Goal: Transaction & Acquisition: Book appointment/travel/reservation

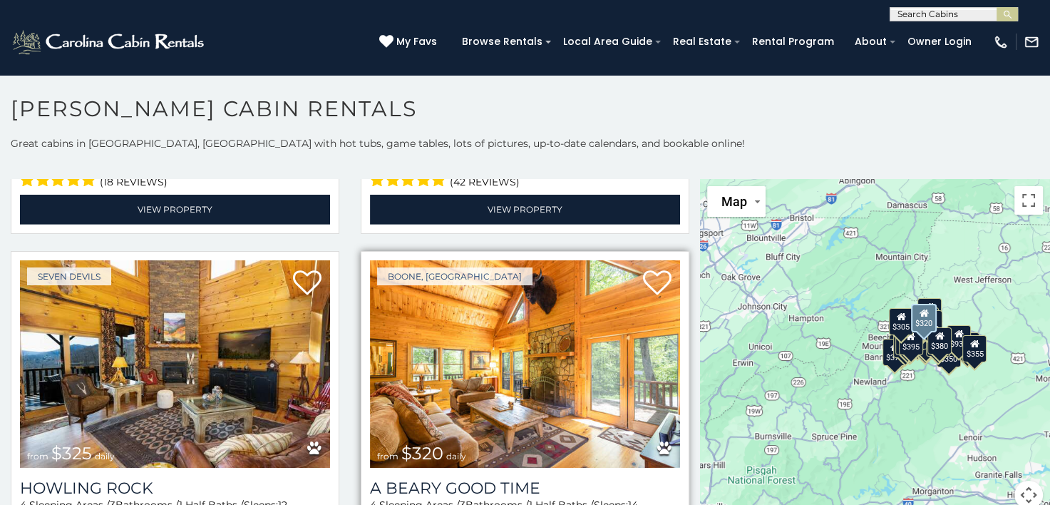
scroll to position [4492, 0]
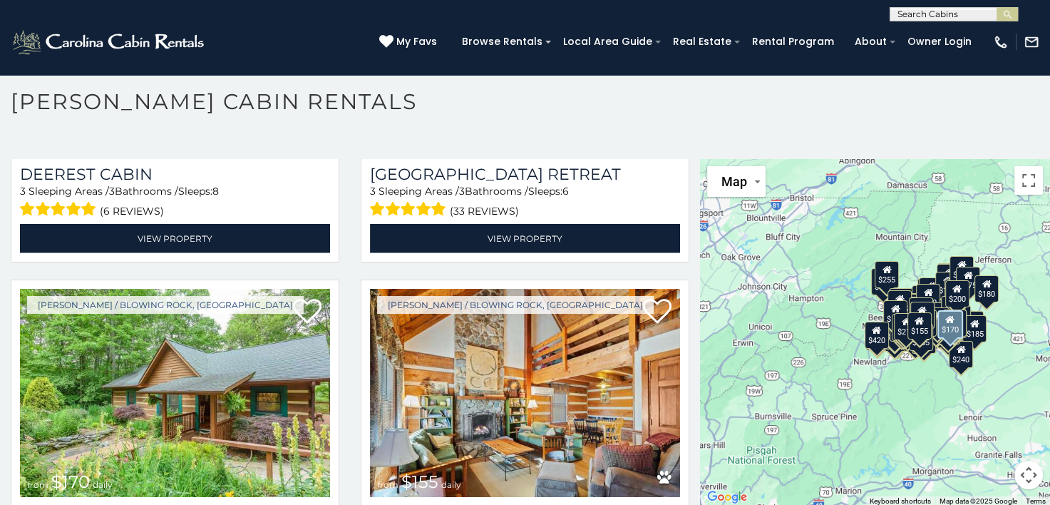
scroll to position [19126, 0]
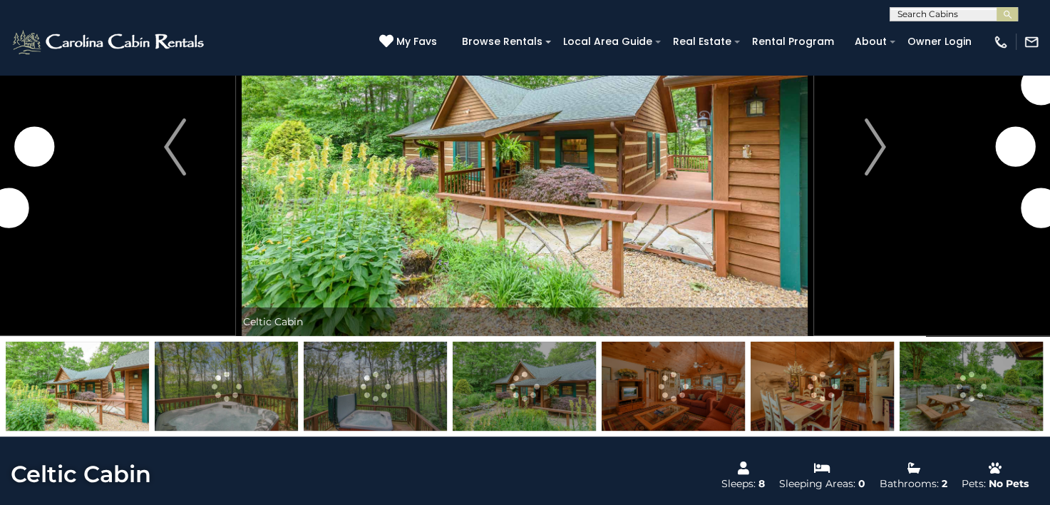
scroll to position [143, 0]
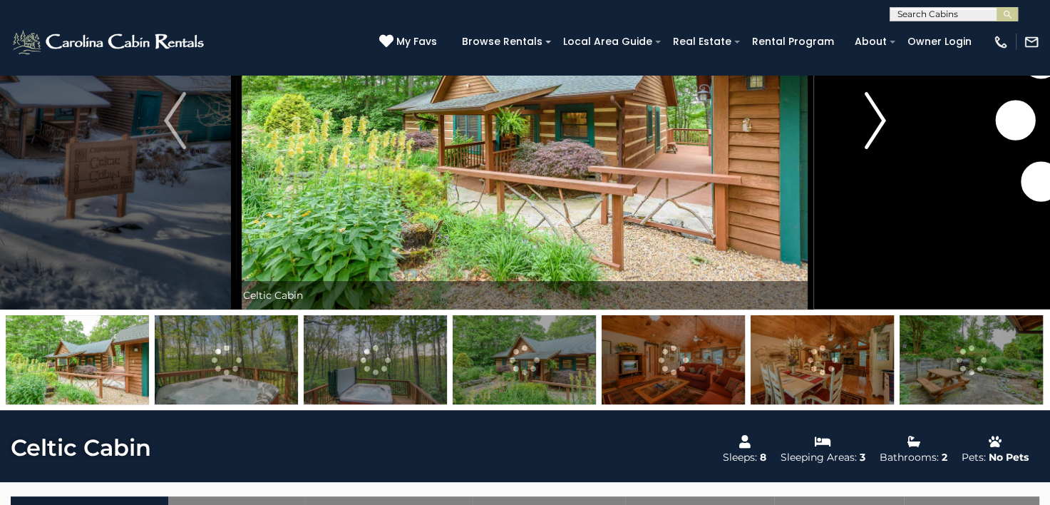
click at [883, 118] on img "Next" at bounding box center [874, 120] width 21 height 57
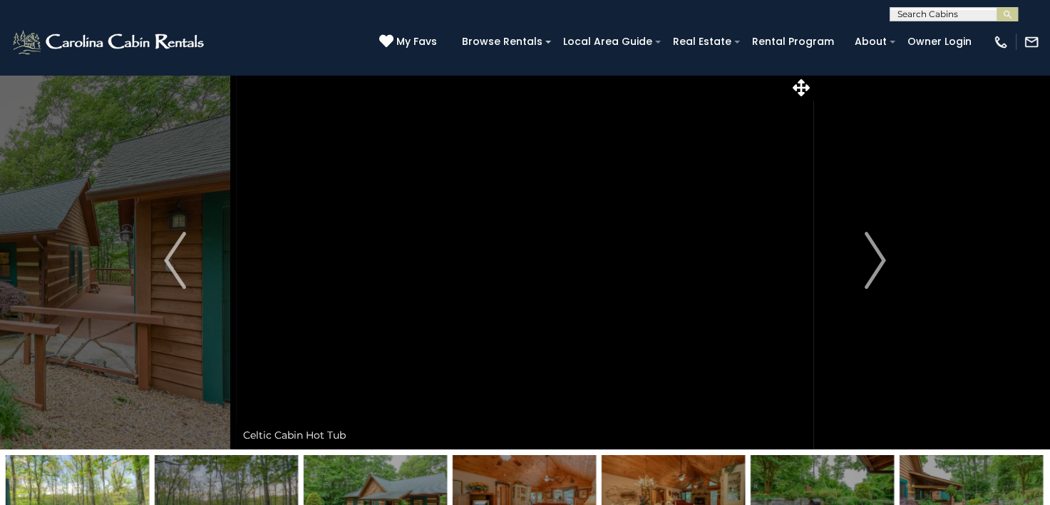
scroll to position [0, 0]
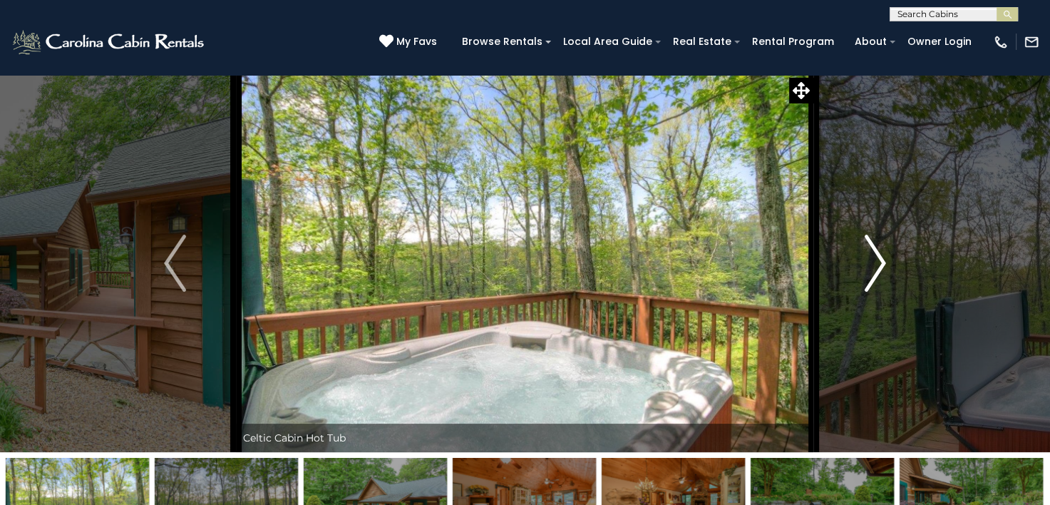
click at [881, 269] on img "Next" at bounding box center [874, 263] width 21 height 57
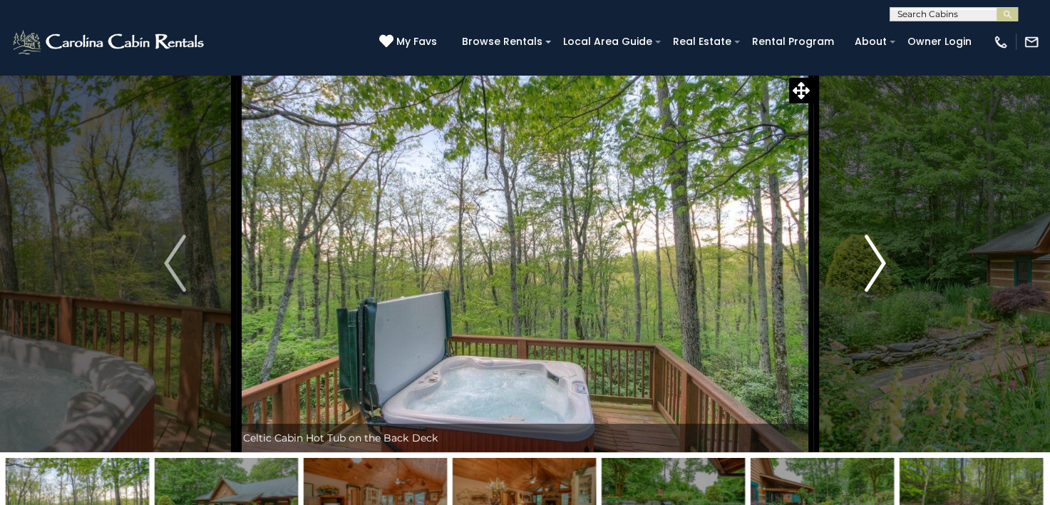
click at [881, 269] on img "Next" at bounding box center [874, 263] width 21 height 57
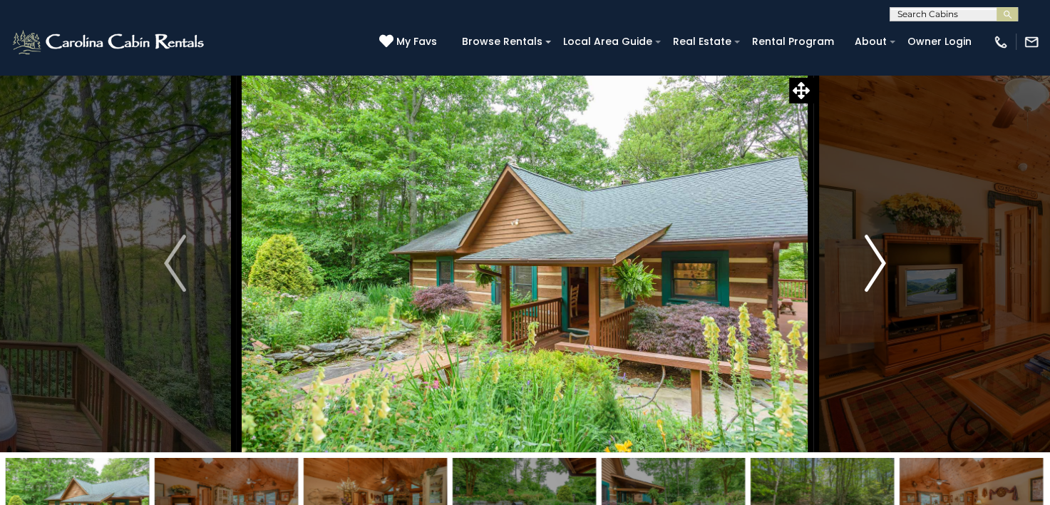
click at [881, 269] on img "Next" at bounding box center [874, 263] width 21 height 57
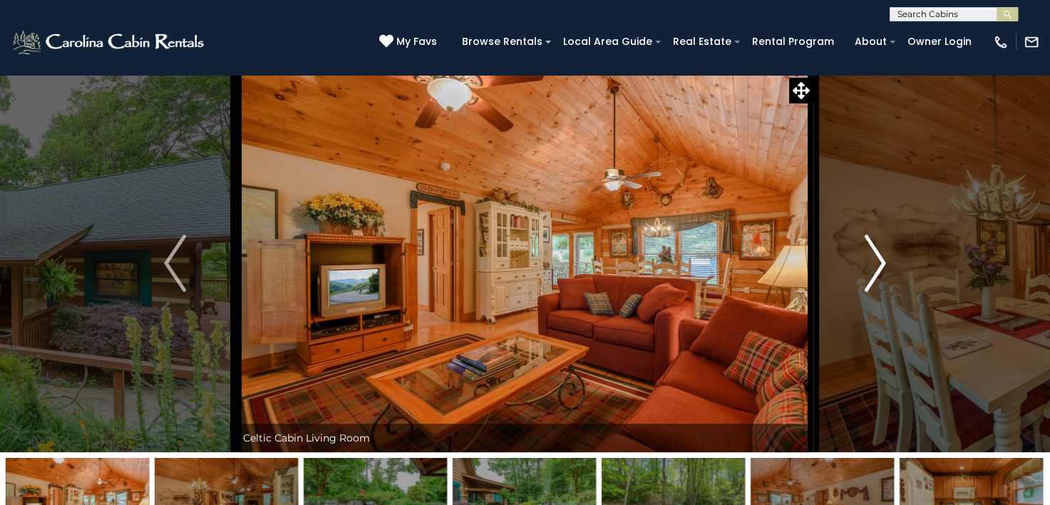
click at [881, 269] on img "Next" at bounding box center [874, 263] width 21 height 57
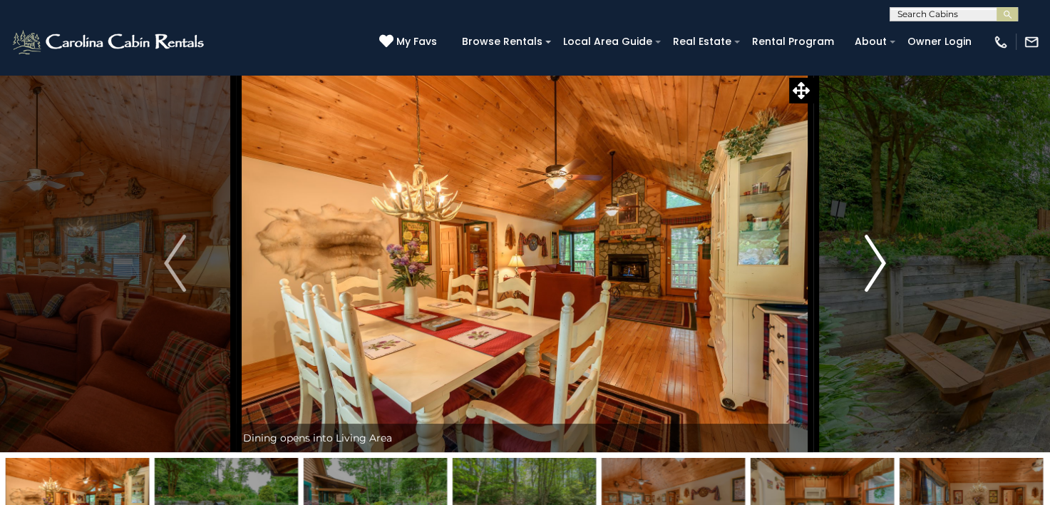
click at [881, 269] on img "Next" at bounding box center [874, 263] width 21 height 57
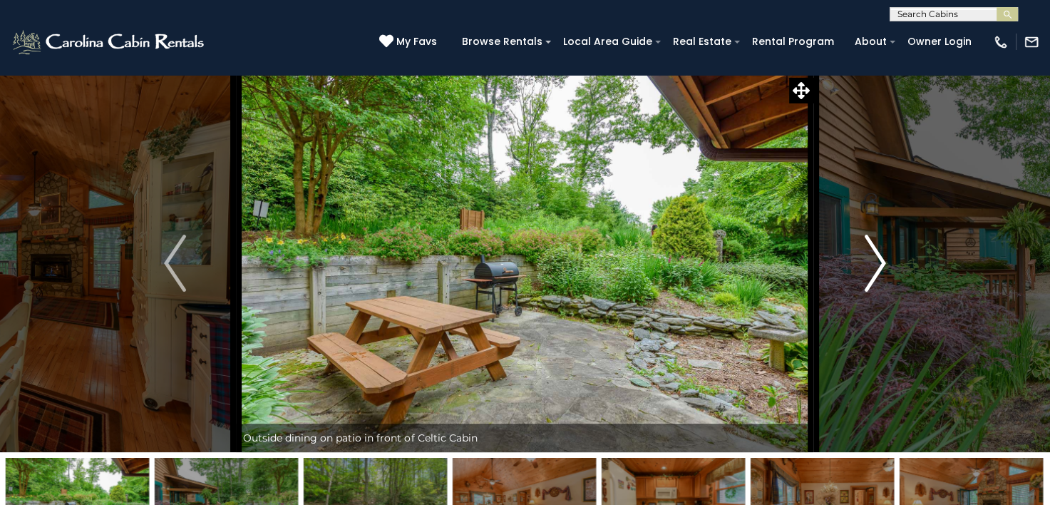
click at [881, 269] on img "Next" at bounding box center [874, 263] width 21 height 57
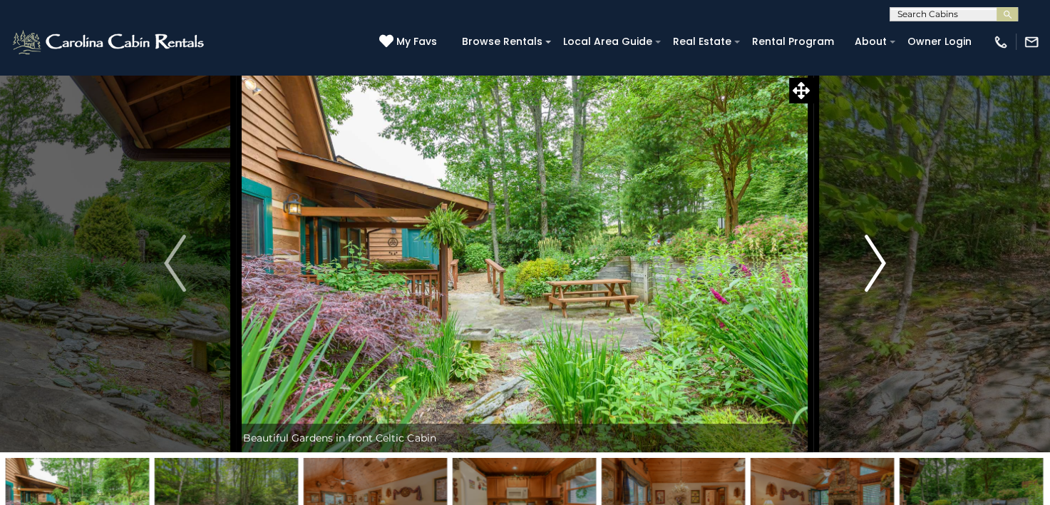
click at [881, 269] on img "Next" at bounding box center [874, 263] width 21 height 57
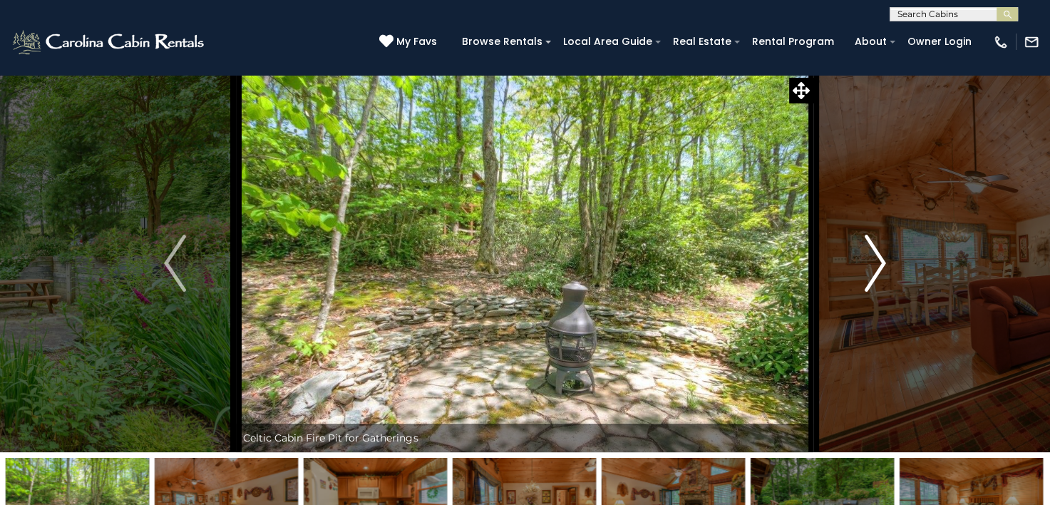
click at [881, 269] on img "Next" at bounding box center [874, 263] width 21 height 57
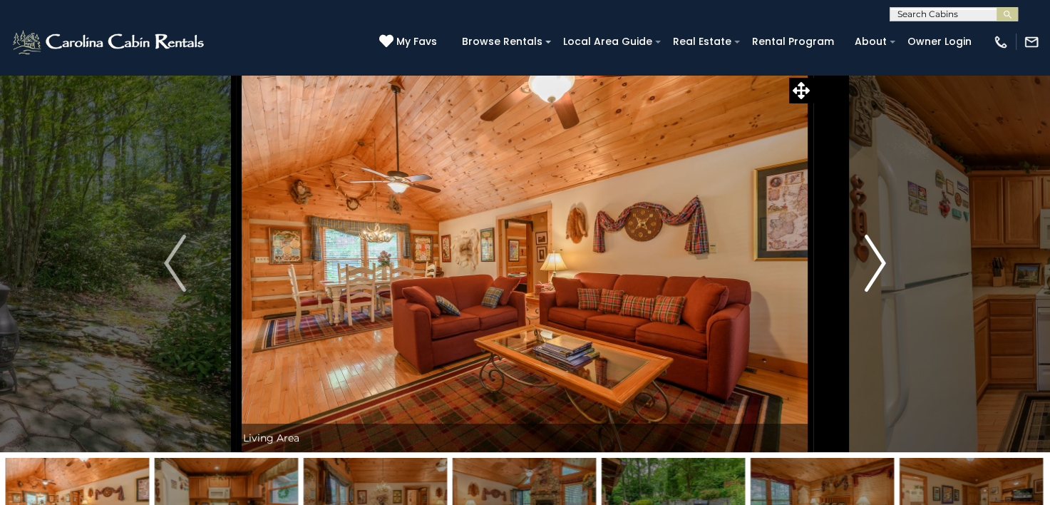
click at [881, 269] on img "Next" at bounding box center [874, 263] width 21 height 57
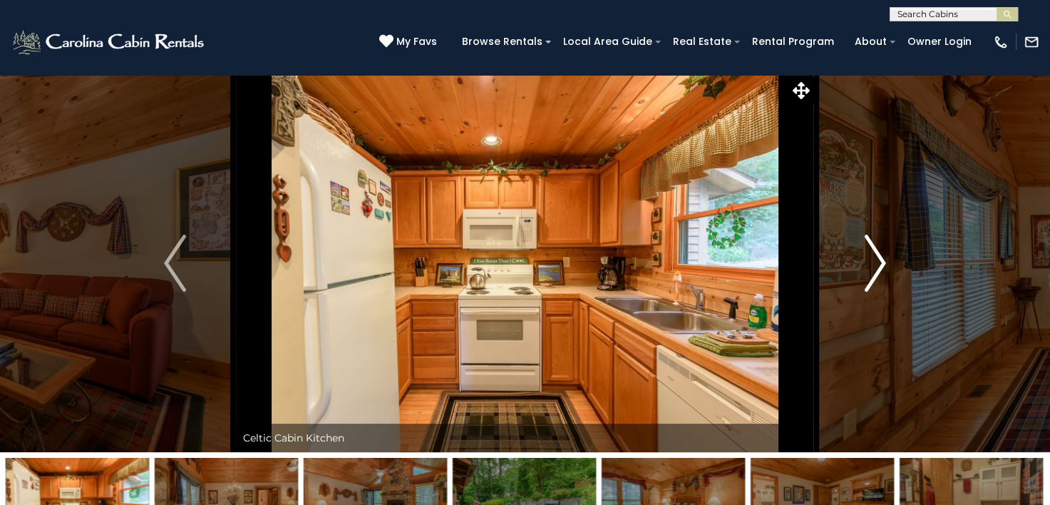
click at [881, 269] on img "Next" at bounding box center [874, 263] width 21 height 57
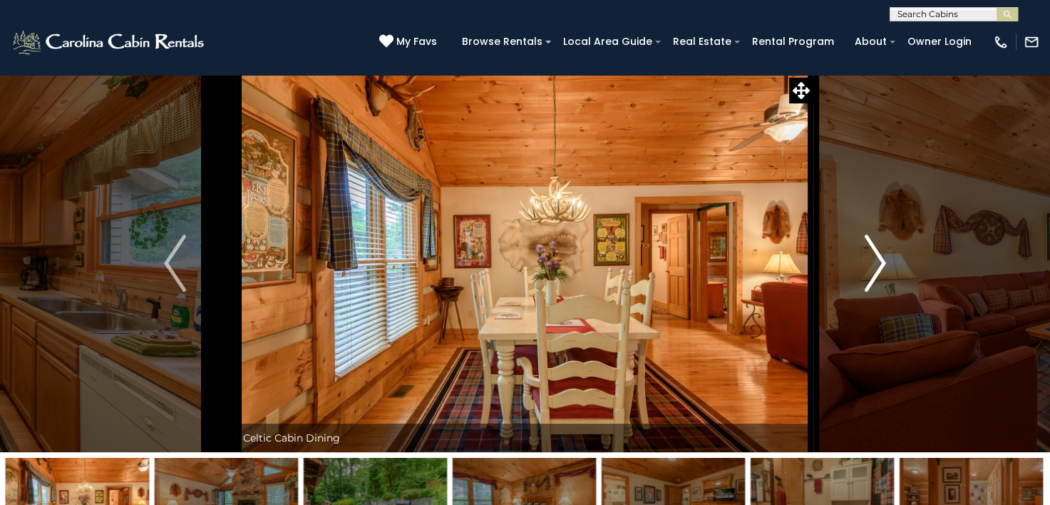
click at [881, 269] on img "Next" at bounding box center [874, 263] width 21 height 57
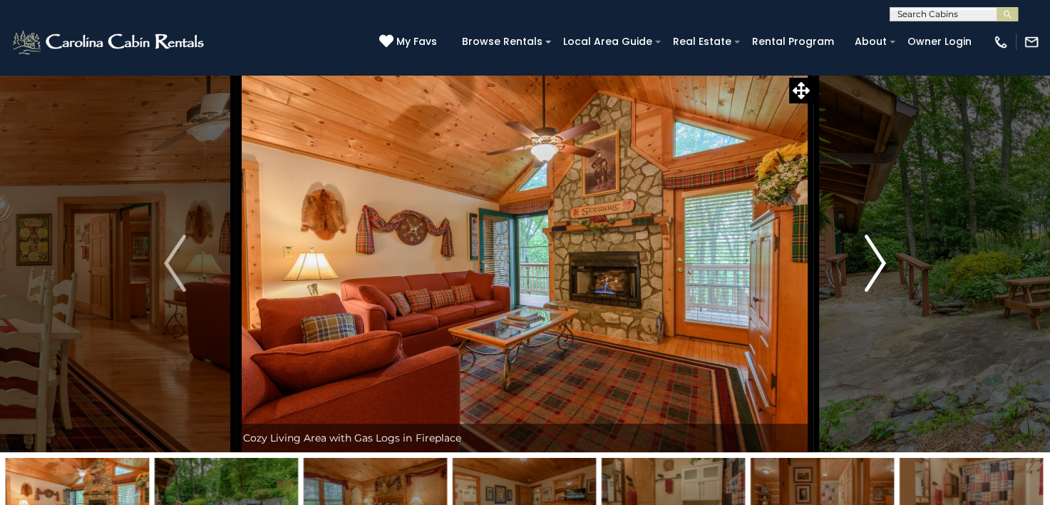
click at [881, 269] on img "Next" at bounding box center [874, 263] width 21 height 57
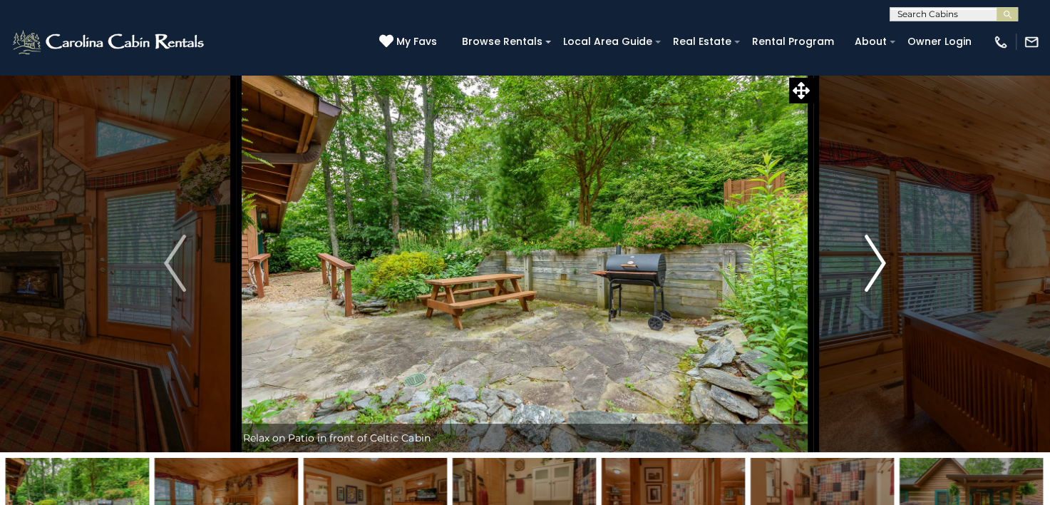
click at [881, 269] on img "Next" at bounding box center [874, 263] width 21 height 57
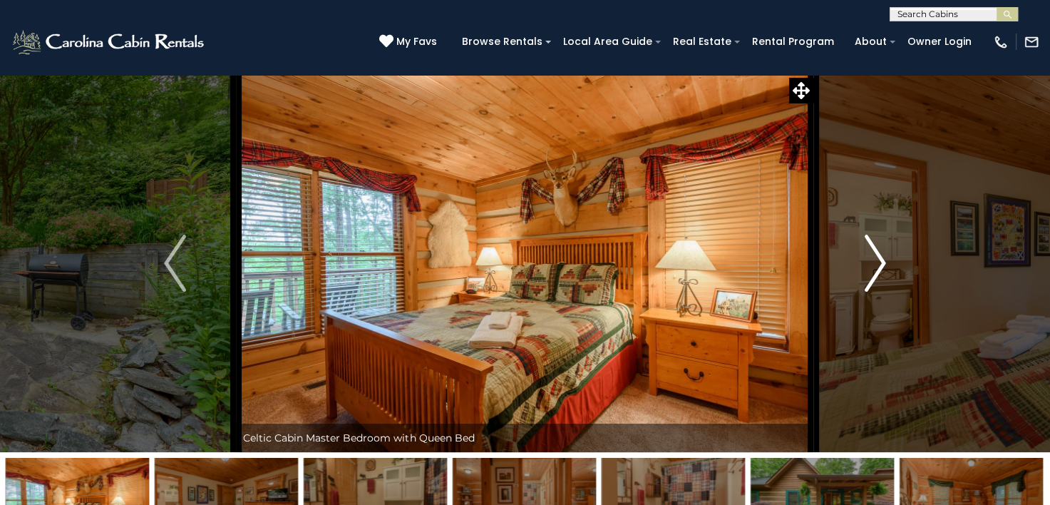
click at [881, 269] on img "Next" at bounding box center [874, 263] width 21 height 57
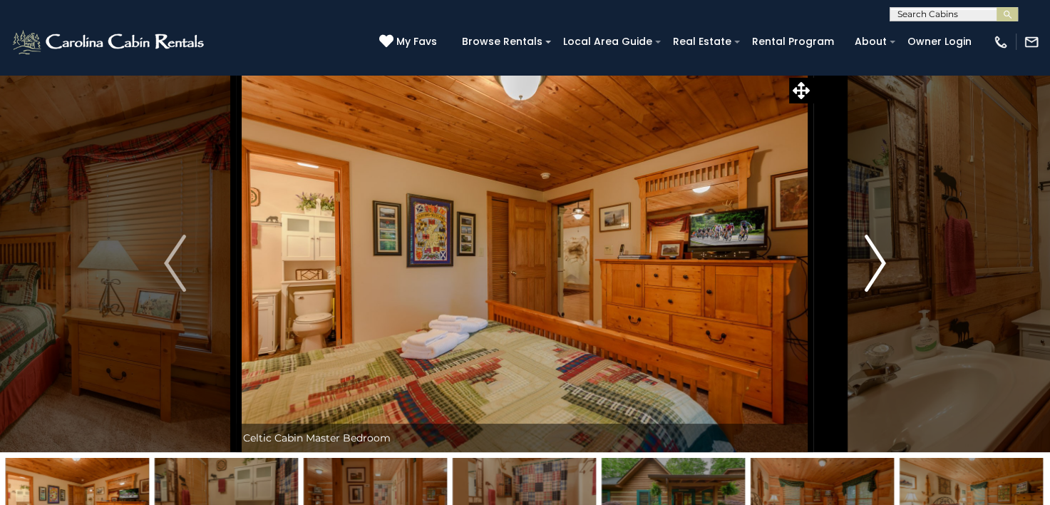
click at [881, 269] on img "Next" at bounding box center [874, 263] width 21 height 57
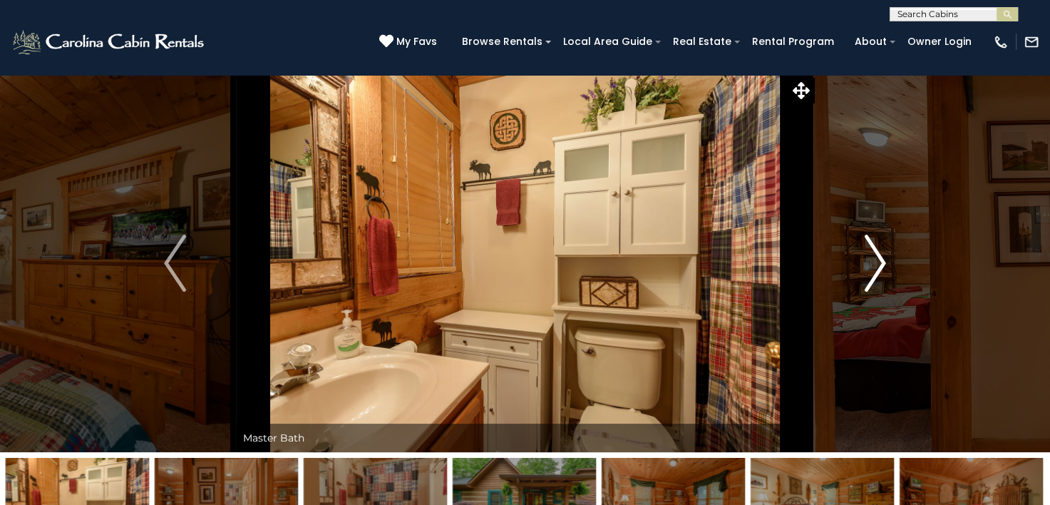
click at [881, 269] on img "Next" at bounding box center [874, 263] width 21 height 57
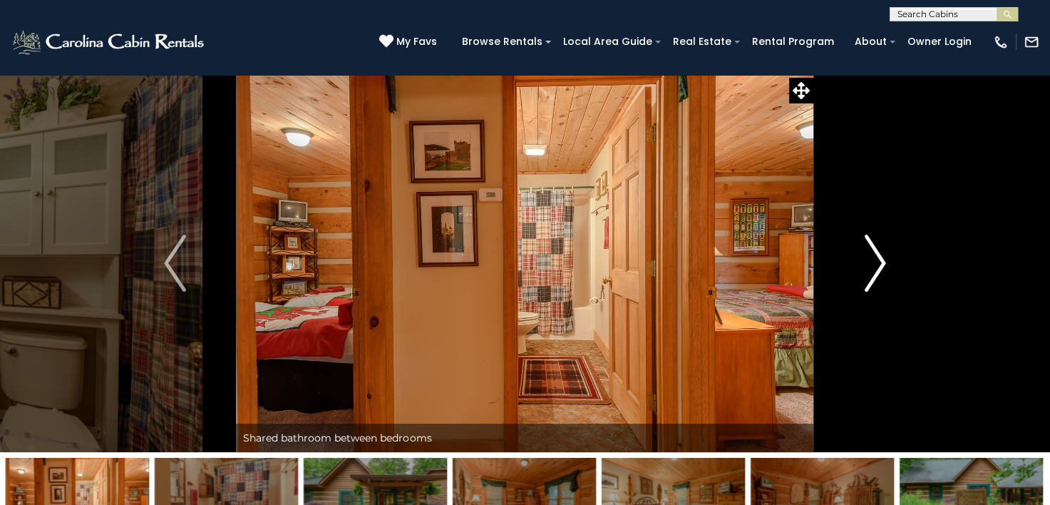
click at [881, 269] on img "Next" at bounding box center [874, 263] width 21 height 57
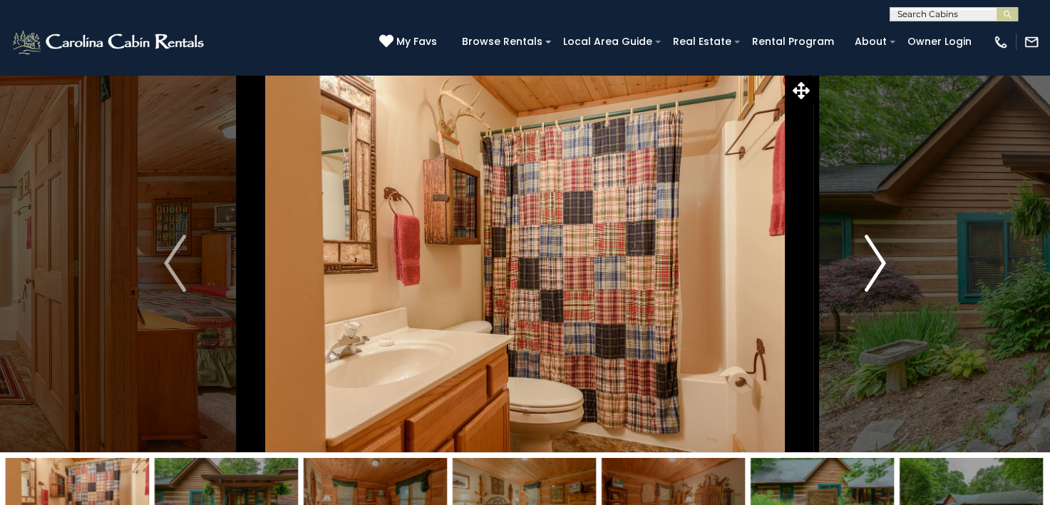
click at [881, 269] on img "Next" at bounding box center [874, 263] width 21 height 57
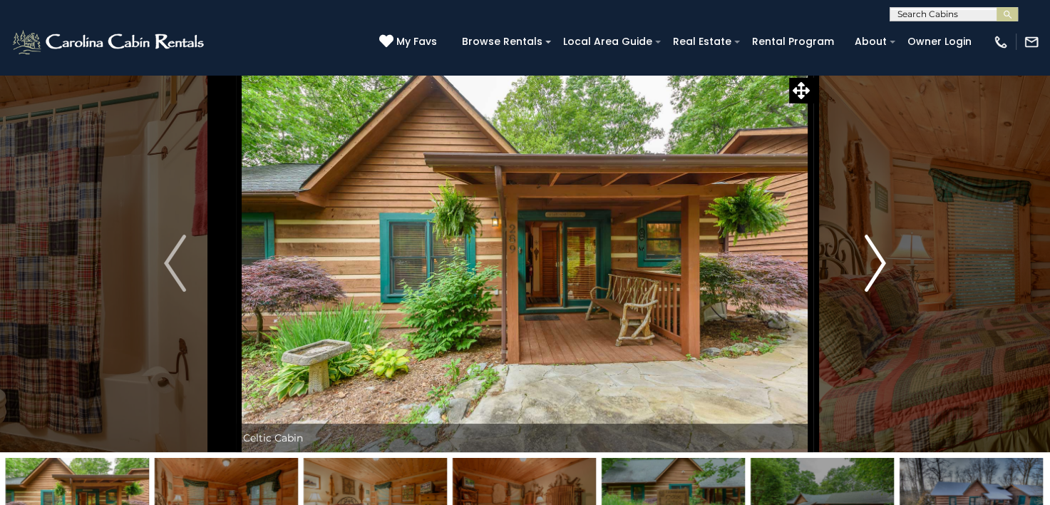
click at [881, 269] on img "Next" at bounding box center [874, 263] width 21 height 57
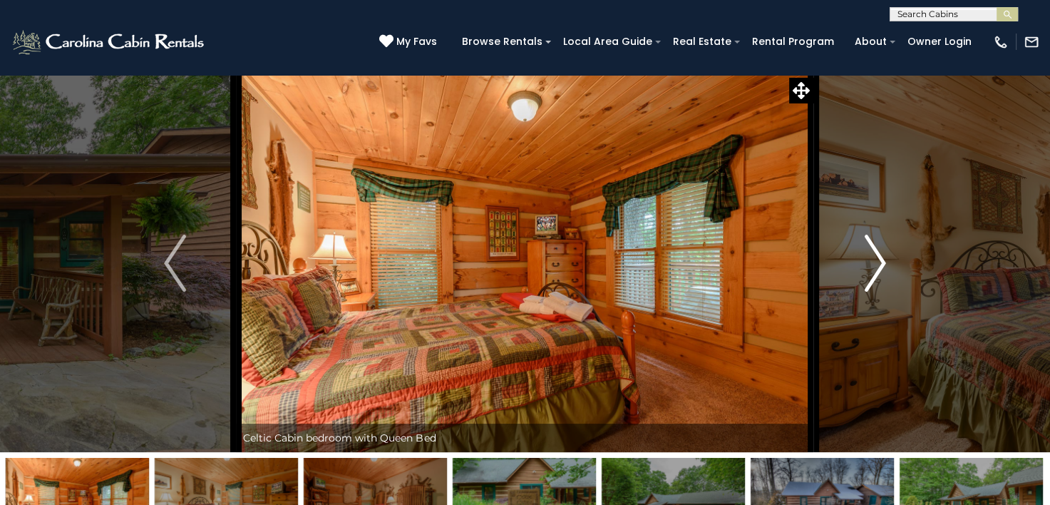
click at [881, 269] on img "Next" at bounding box center [874, 263] width 21 height 57
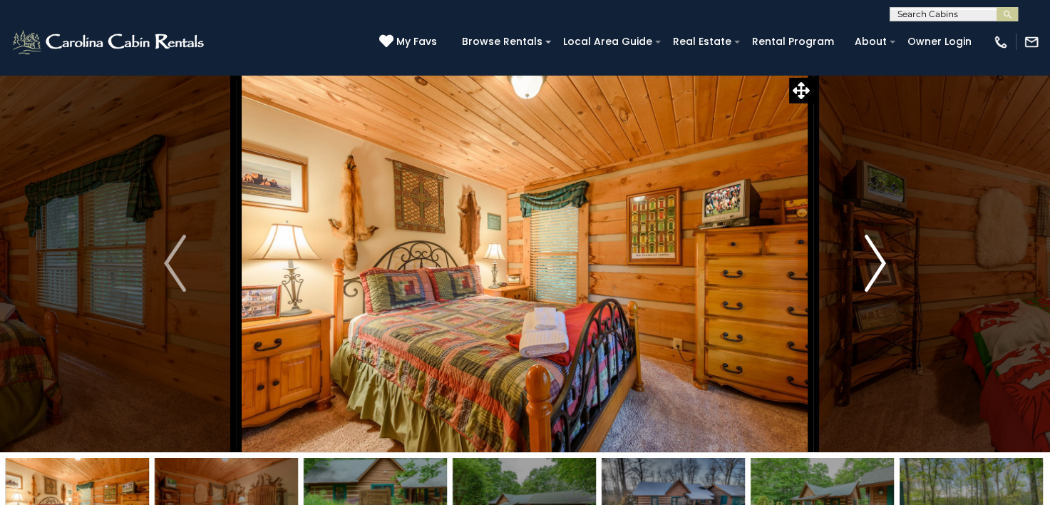
click at [881, 269] on img "Next" at bounding box center [874, 263] width 21 height 57
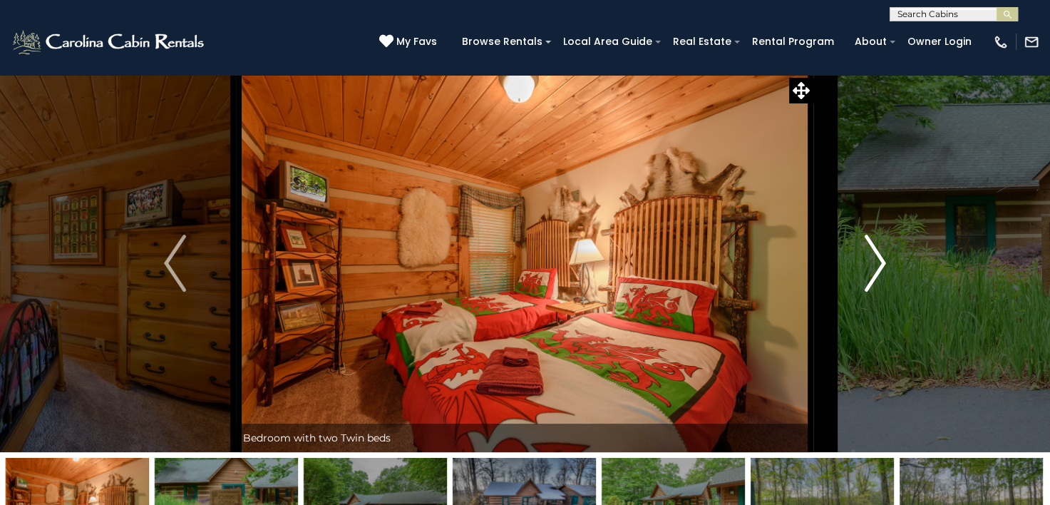
click at [881, 269] on img "Next" at bounding box center [874, 263] width 21 height 57
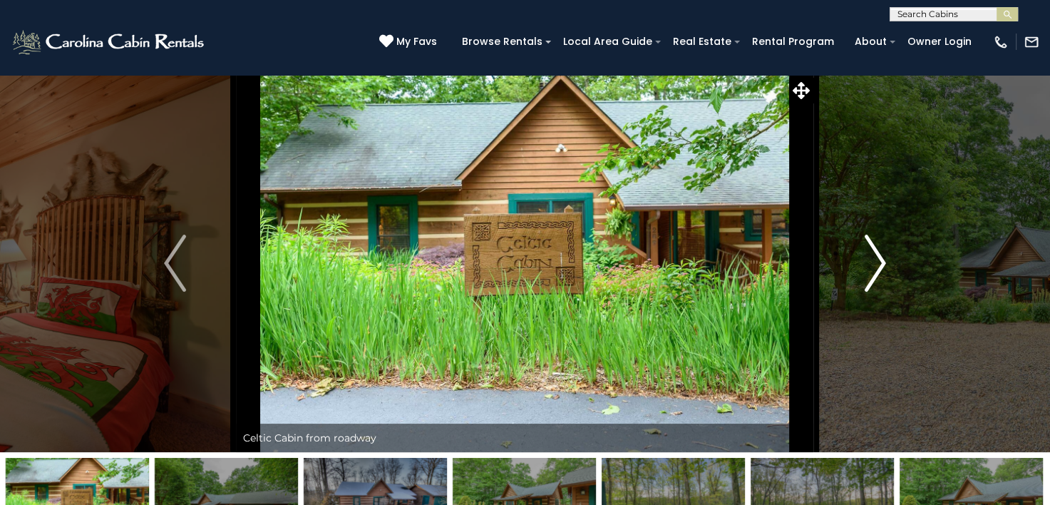
click at [881, 269] on img "Next" at bounding box center [874, 263] width 21 height 57
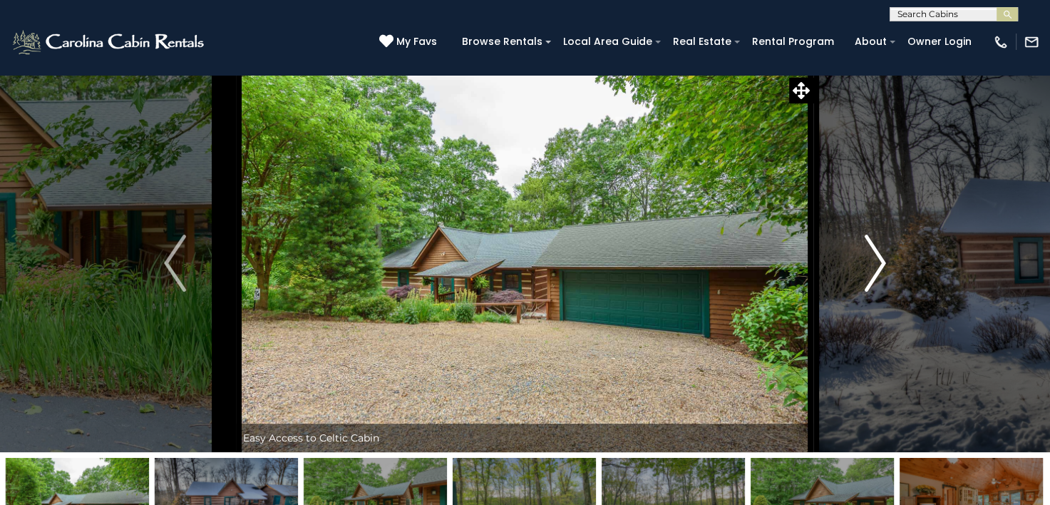
click at [881, 269] on img "Next" at bounding box center [874, 263] width 21 height 57
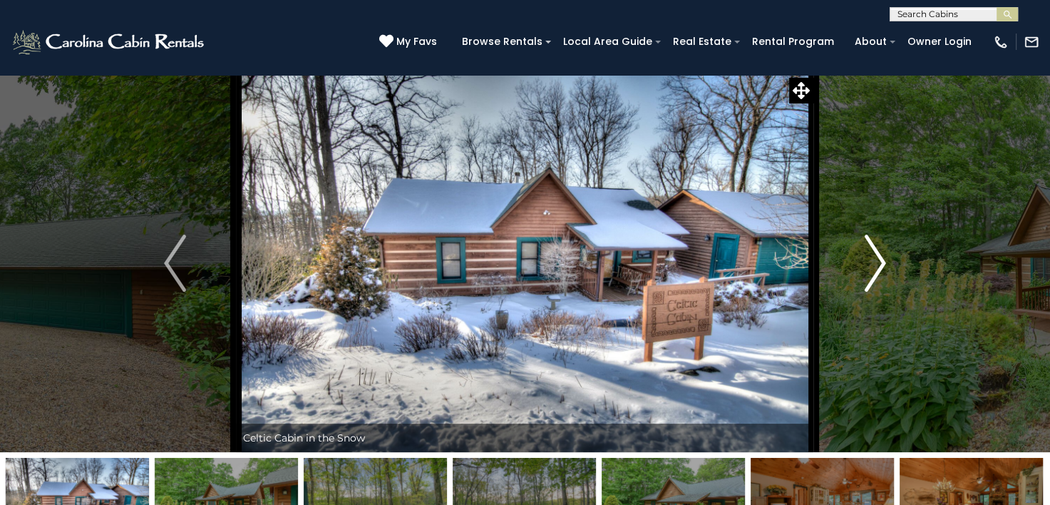
click at [881, 269] on img "Next" at bounding box center [874, 263] width 21 height 57
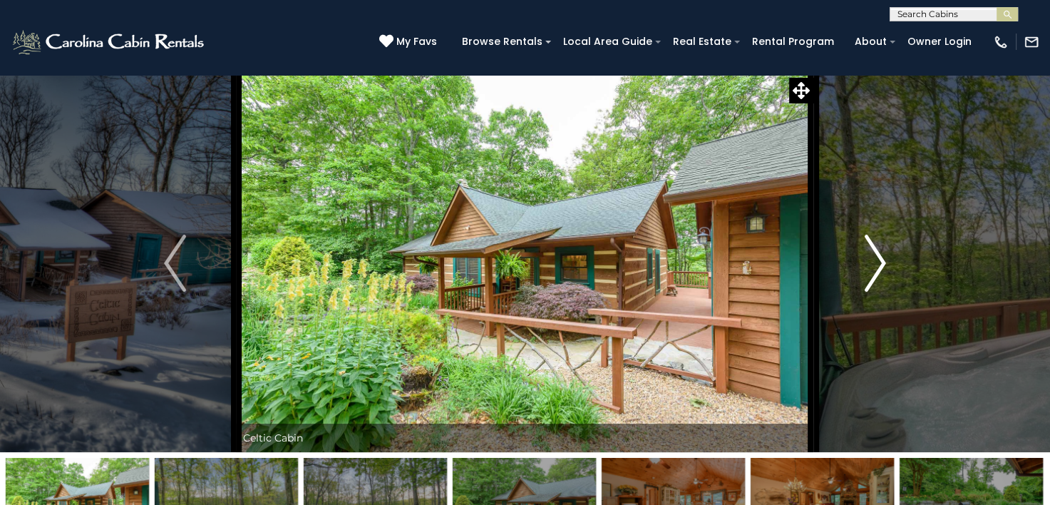
click at [881, 269] on img "Next" at bounding box center [874, 263] width 21 height 57
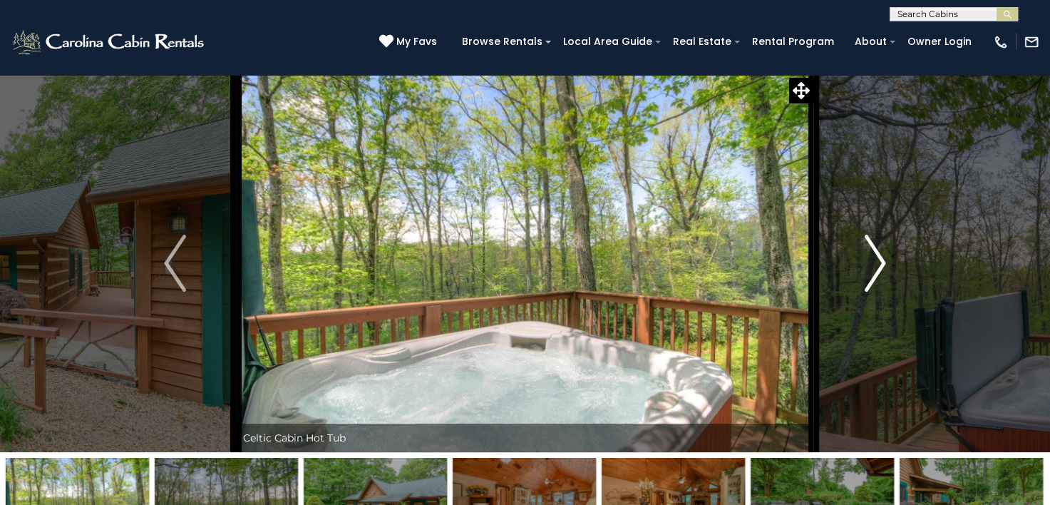
click at [881, 269] on img "Next" at bounding box center [874, 263] width 21 height 57
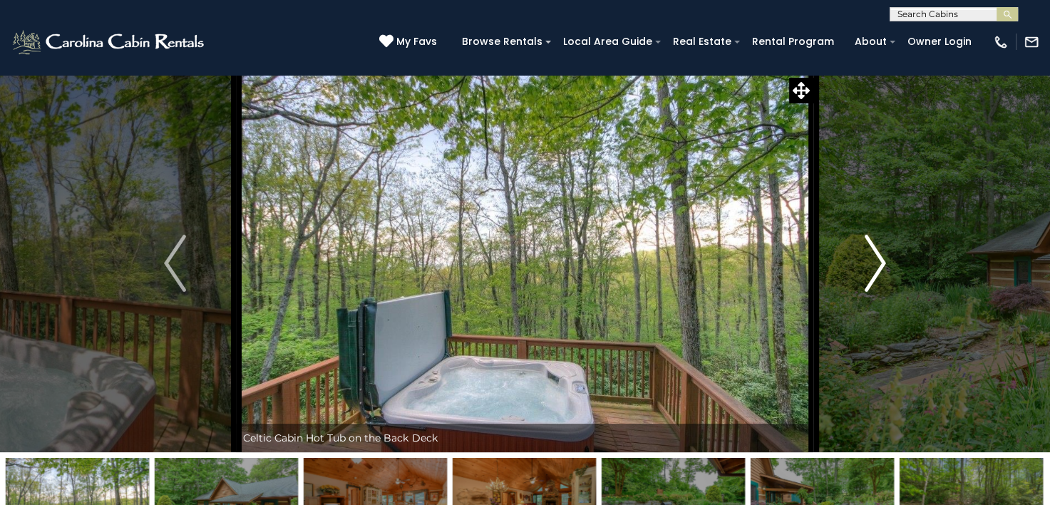
click at [880, 269] on img "Next" at bounding box center [874, 263] width 21 height 57
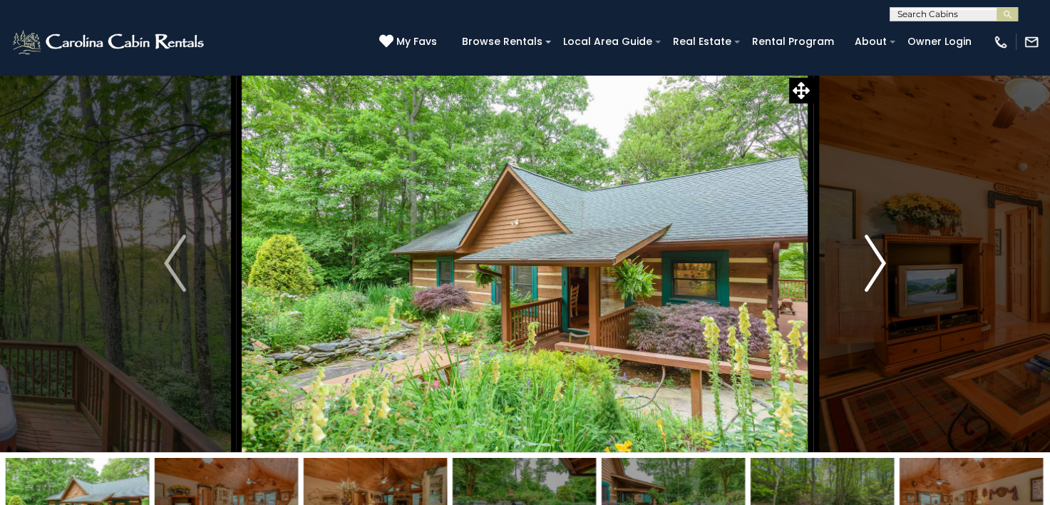
click at [880, 269] on img "Next" at bounding box center [874, 263] width 21 height 57
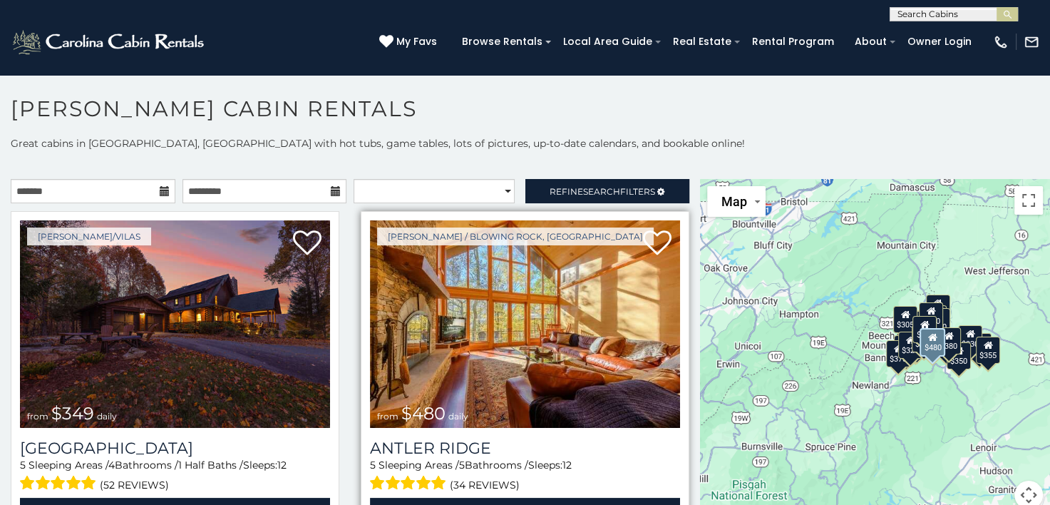
scroll to position [7, 0]
